Goal: Find specific fact: Find specific fact

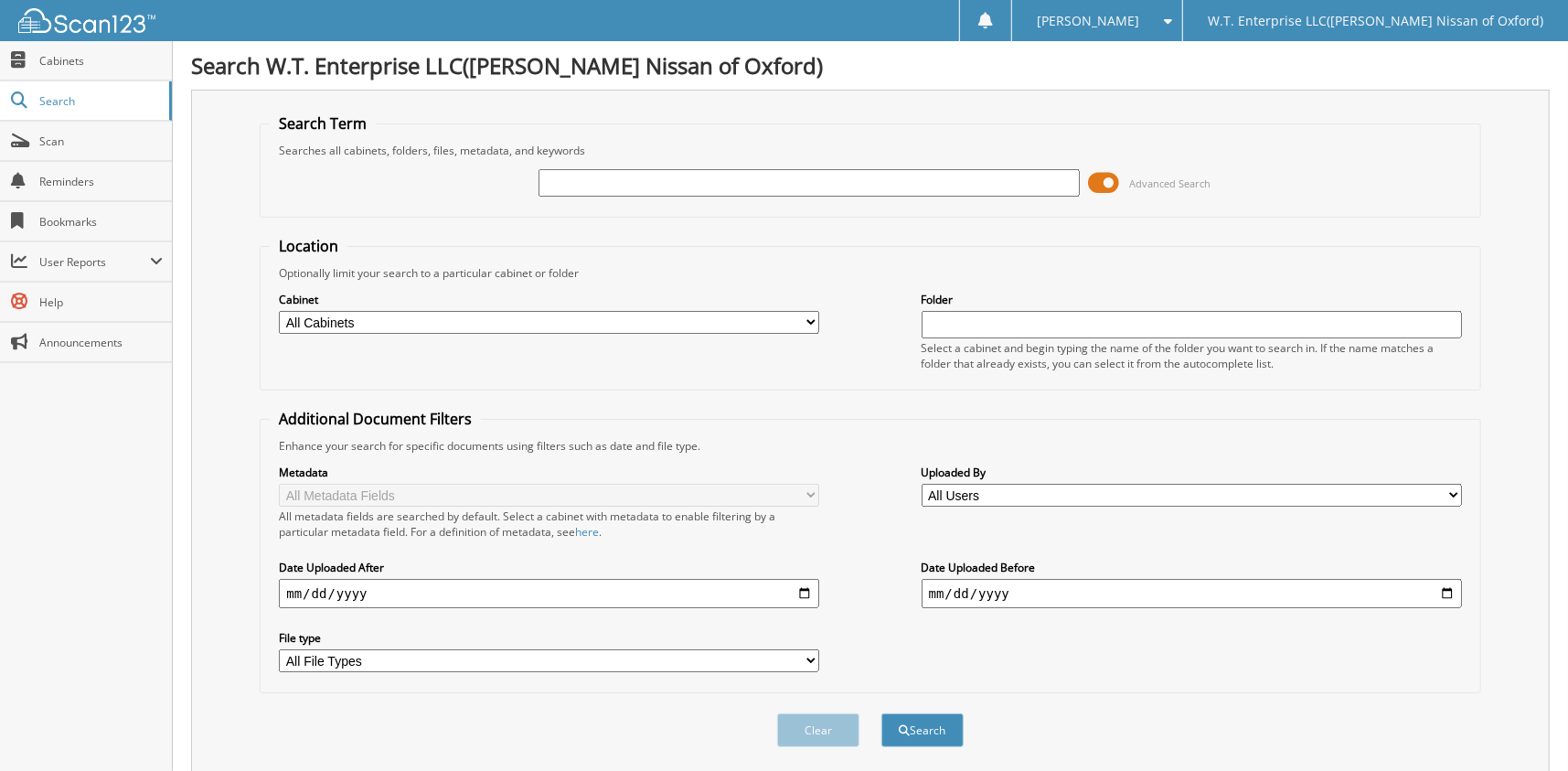
click at [575, 181] on input "text" at bounding box center [808, 184] width 541 height 28
type input "6001113"
click at [882, 713] on button "Search" at bounding box center [922, 730] width 82 height 34
click at [1108, 185] on span at bounding box center [1104, 184] width 31 height 28
